Goal: Information Seeking & Learning: Learn about a topic

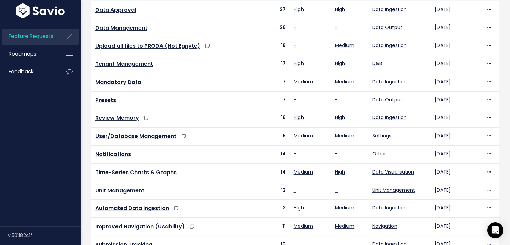
scroll to position [111, 0]
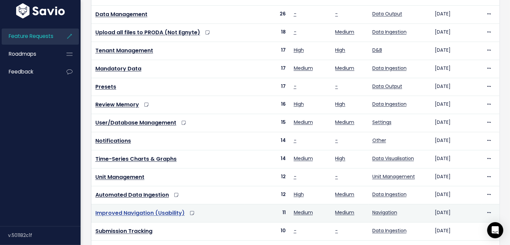
click at [154, 216] on link "Improved Navigation (Usability)" at bounding box center [139, 213] width 89 height 8
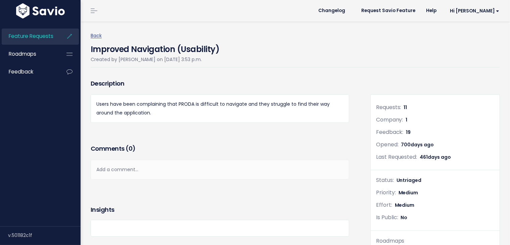
click at [154, 216] on div "Insights" at bounding box center [220, 210] width 259 height 20
click at [97, 36] on link "Back" at bounding box center [96, 35] width 11 height 7
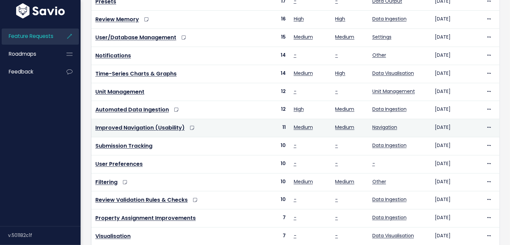
scroll to position [243, 0]
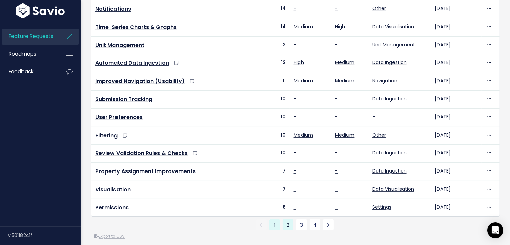
click at [290, 229] on link "2" at bounding box center [288, 225] width 11 height 11
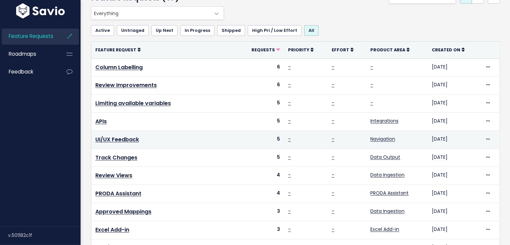
scroll to position [40, 0]
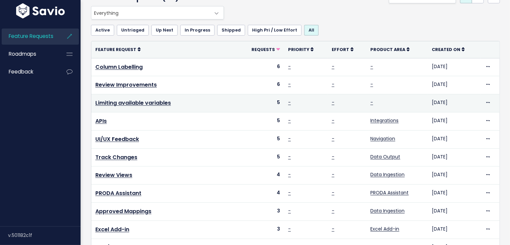
click at [159, 106] on link "Limiting available variables" at bounding box center [133, 103] width 76 height 8
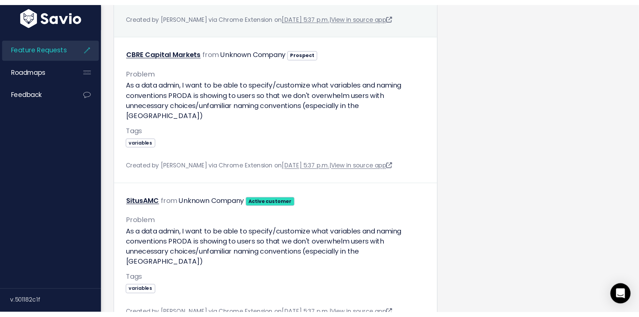
scroll to position [373, 0]
